Goal: Use online tool/utility: Utilize a website feature to perform a specific function

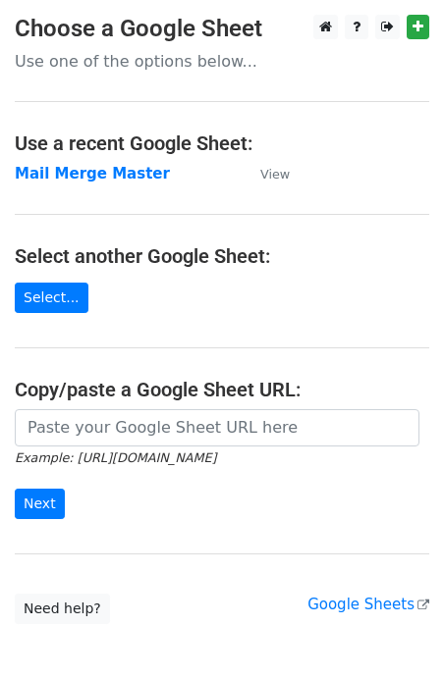
scroll to position [103, 0]
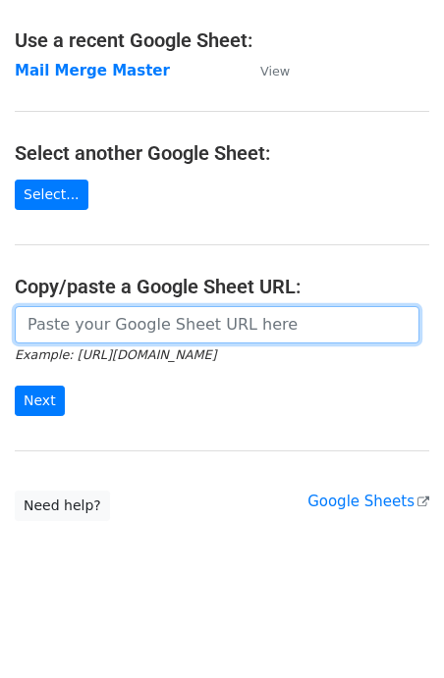
click at [162, 311] on input "url" at bounding box center [217, 324] width 405 height 37
paste input "[EMAIL_ADDRESS][DOMAIN_NAME] [PERSON_NAME][EMAIL_ADDRESS][DOMAIN_NAME] [PERSON_…"
type input "[EMAIL_ADDRESS][DOMAIN_NAME] [PERSON_NAME][EMAIL_ADDRESS][DOMAIN_NAME] [PERSON_…"
click at [153, 325] on input "url" at bounding box center [217, 324] width 405 height 37
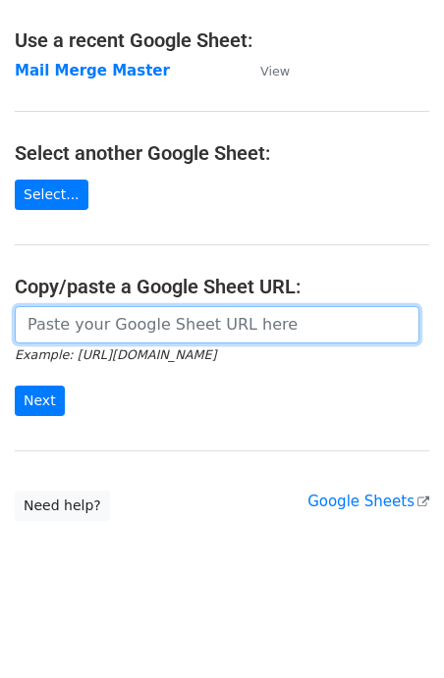
type input "[URL][DOMAIN_NAME]"
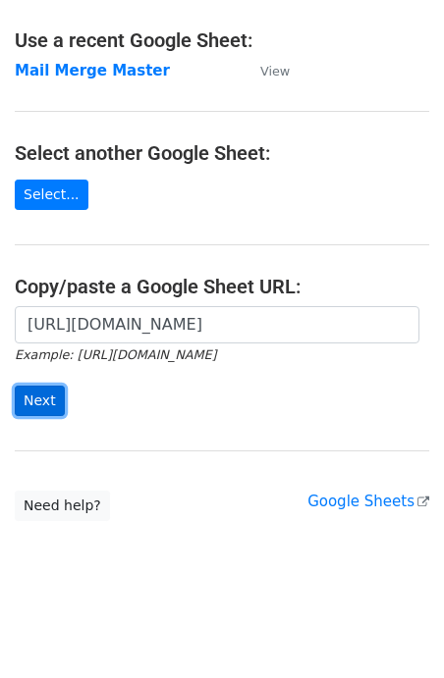
click at [34, 399] on input "Next" at bounding box center [40, 401] width 50 height 30
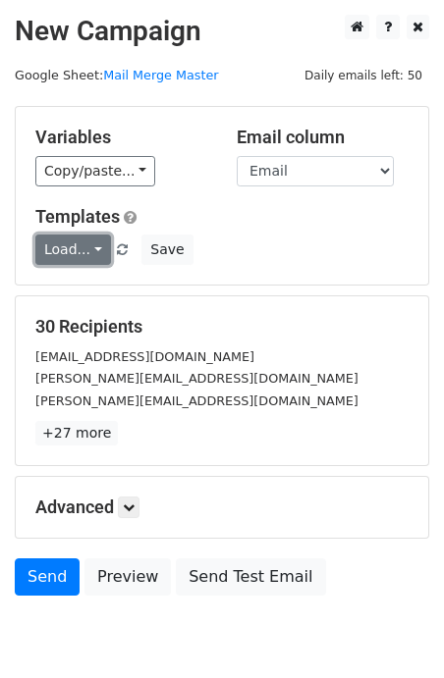
click at [79, 249] on link "Load..." at bounding box center [73, 250] width 76 height 30
click at [97, 304] on link "T1" at bounding box center [113, 292] width 155 height 31
